Goal: Connect with others: Connect with others

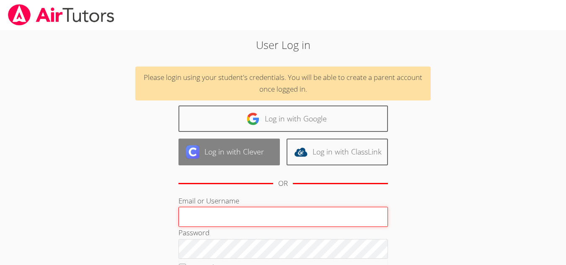
type input "[EMAIL_ADDRESS][DOMAIN_NAME]"
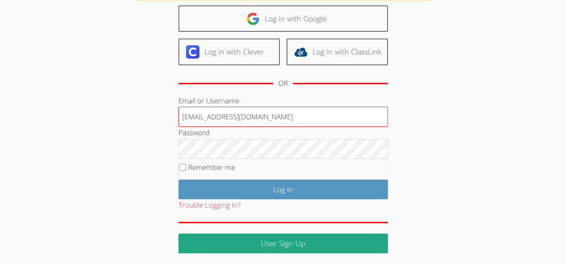
scroll to position [101, 0]
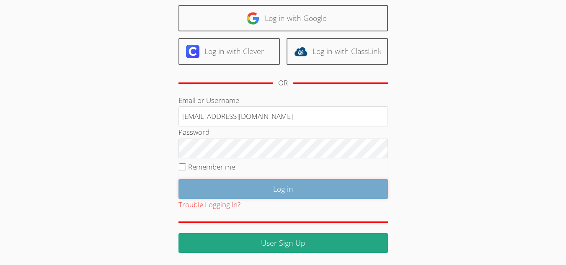
click at [245, 189] on input "Log in" at bounding box center [284, 189] width 210 height 20
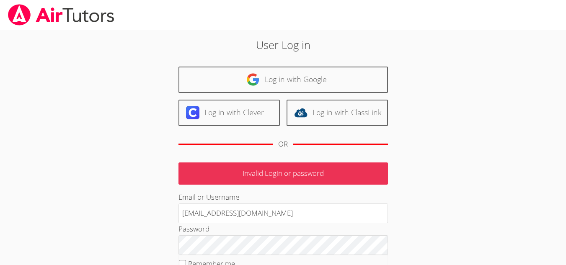
click at [431, 188] on div "User Log in Log in with Google Log in with Clever Log in with ClassLink OR Inva…" at bounding box center [283, 193] width 306 height 313
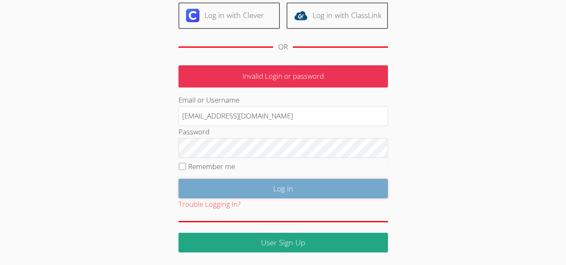
click at [368, 192] on input "Log in" at bounding box center [284, 189] width 210 height 20
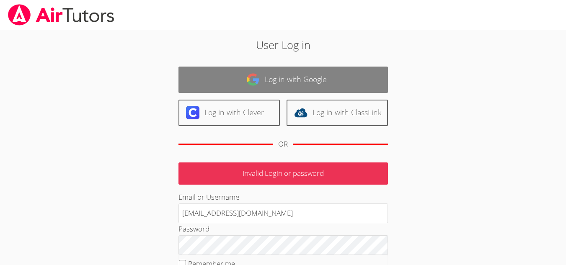
click at [304, 87] on link "Log in with Google" at bounding box center [284, 80] width 210 height 26
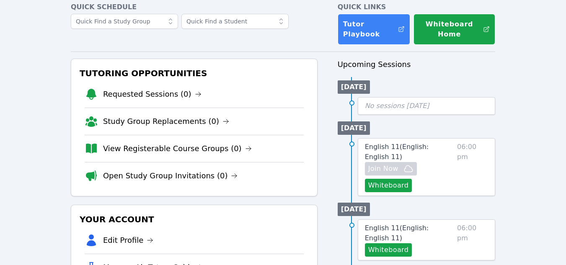
scroll to position [44, 0]
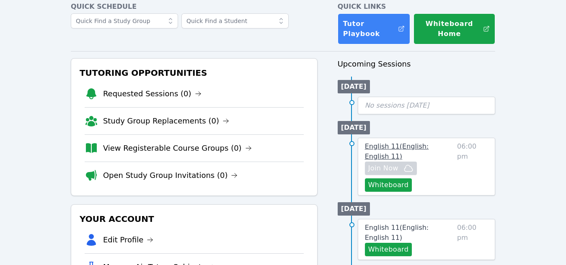
click at [406, 147] on span "English 11 ( English: English 11 )" at bounding box center [397, 152] width 64 height 18
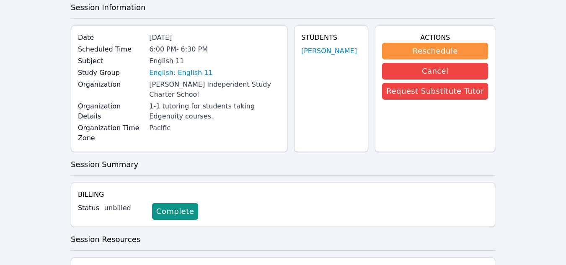
scroll to position [43, 0]
click at [330, 52] on link "[PERSON_NAME]" at bounding box center [329, 52] width 56 height 10
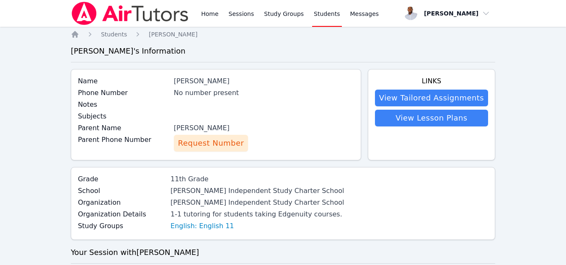
click at [210, 143] on span "Request Number" at bounding box center [211, 143] width 66 height 12
